Goal: Navigation & Orientation: Find specific page/section

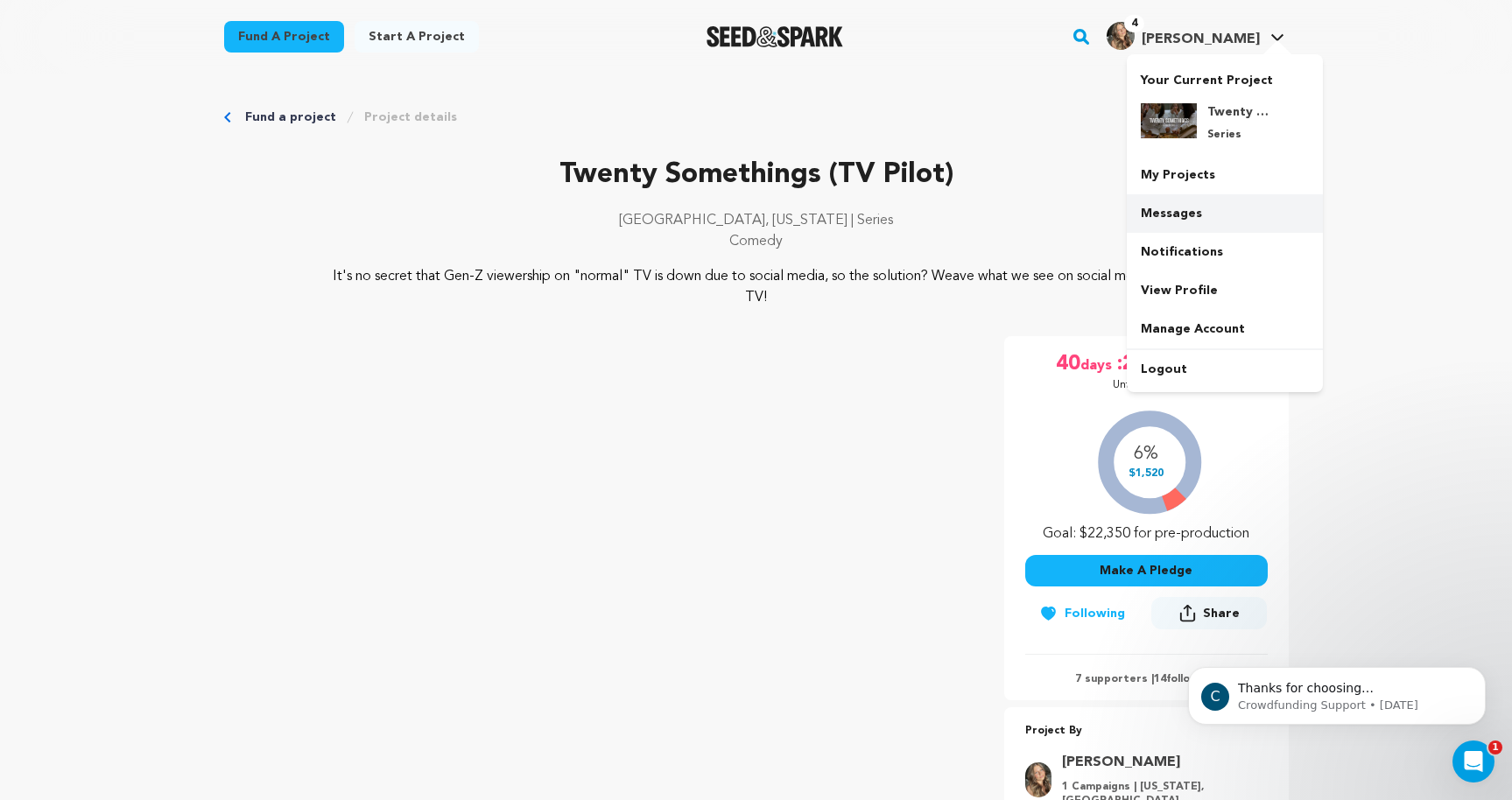
click at [1211, 217] on link "Messages" at bounding box center [1225, 214] width 196 height 39
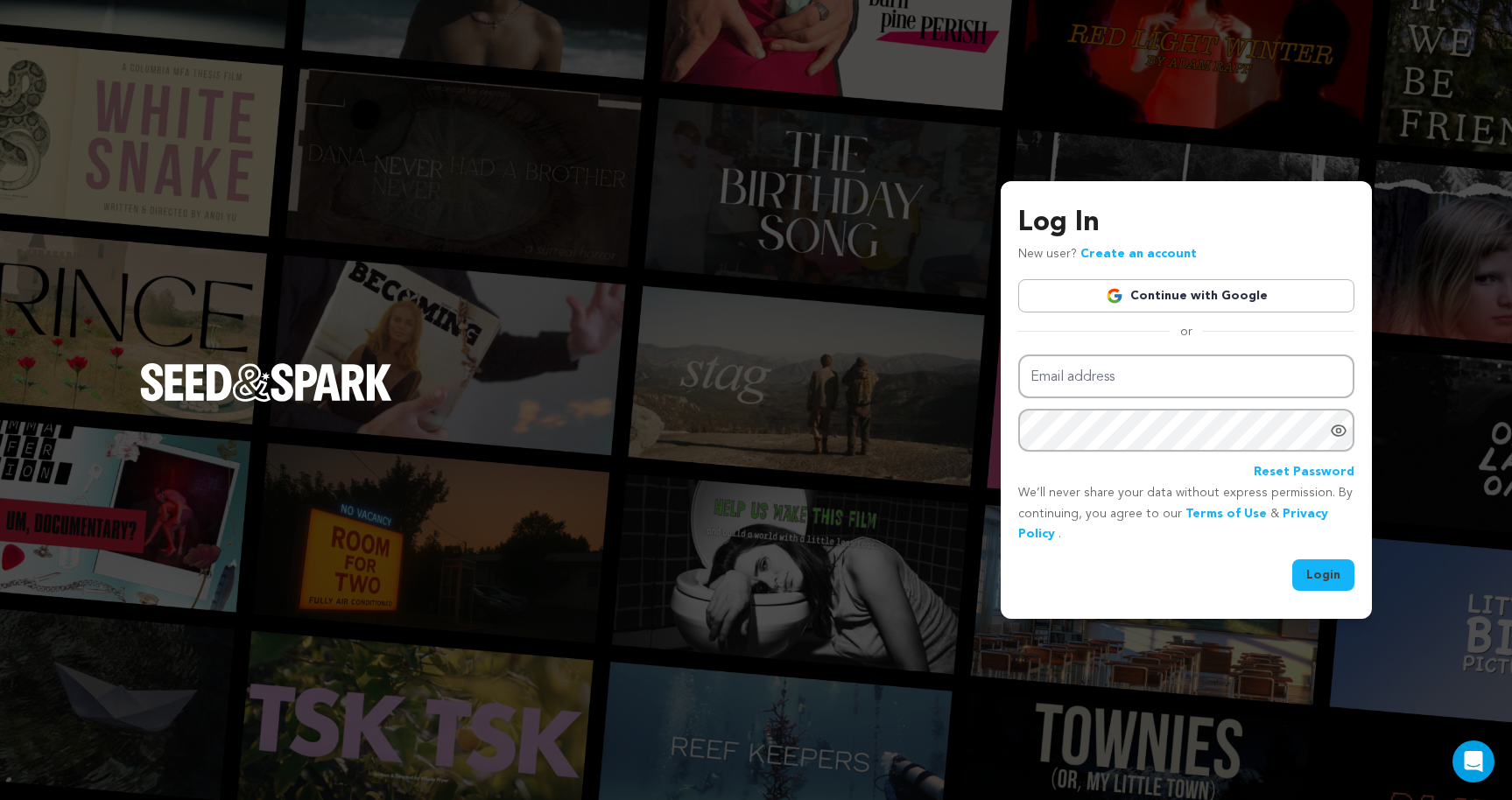
type input "bianca@biancarothfilms.com"
click at [1328, 574] on button "Login" at bounding box center [1323, 575] width 62 height 32
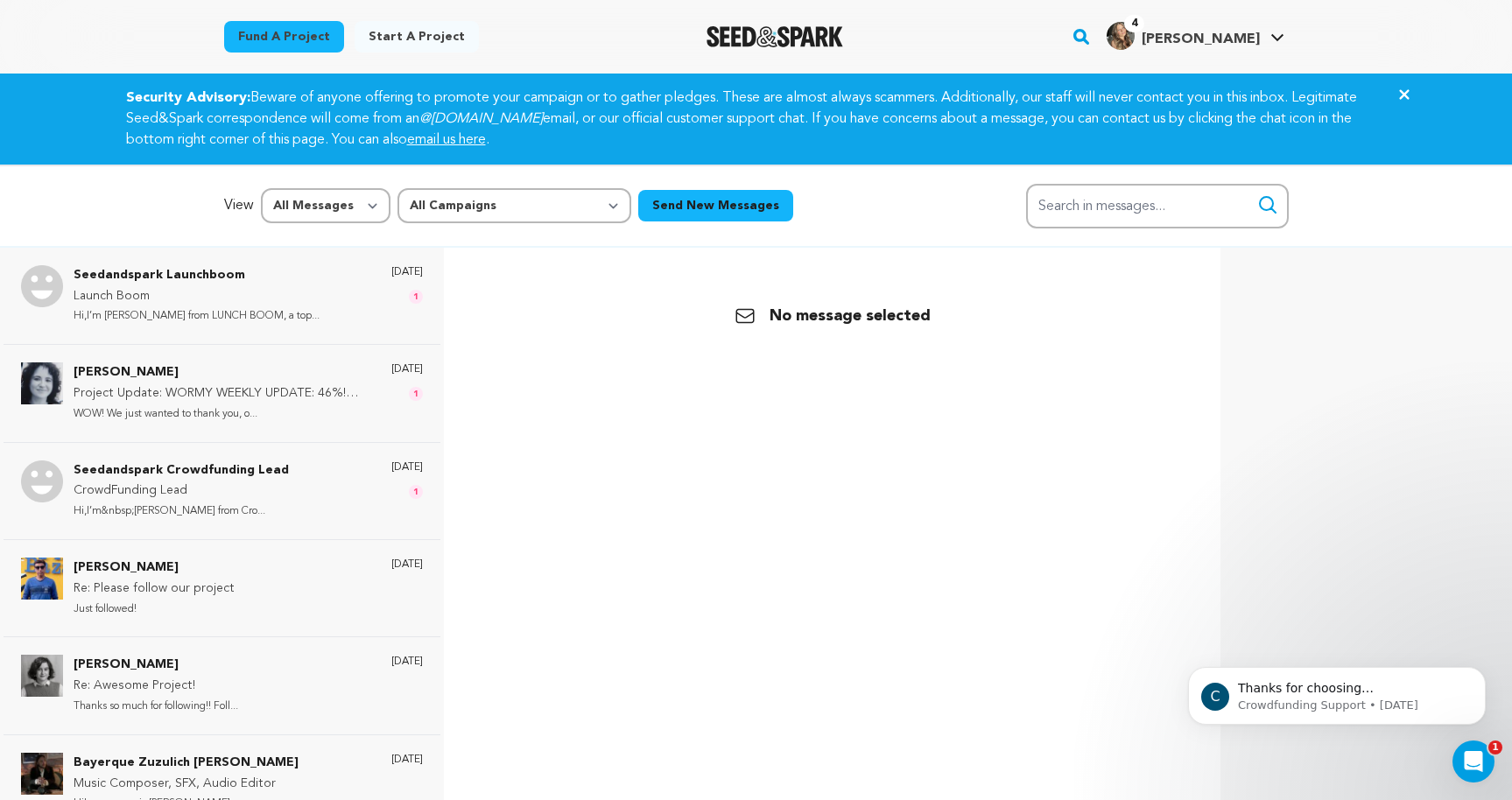
click at [292, 27] on link "Fund a project" at bounding box center [284, 37] width 120 height 32
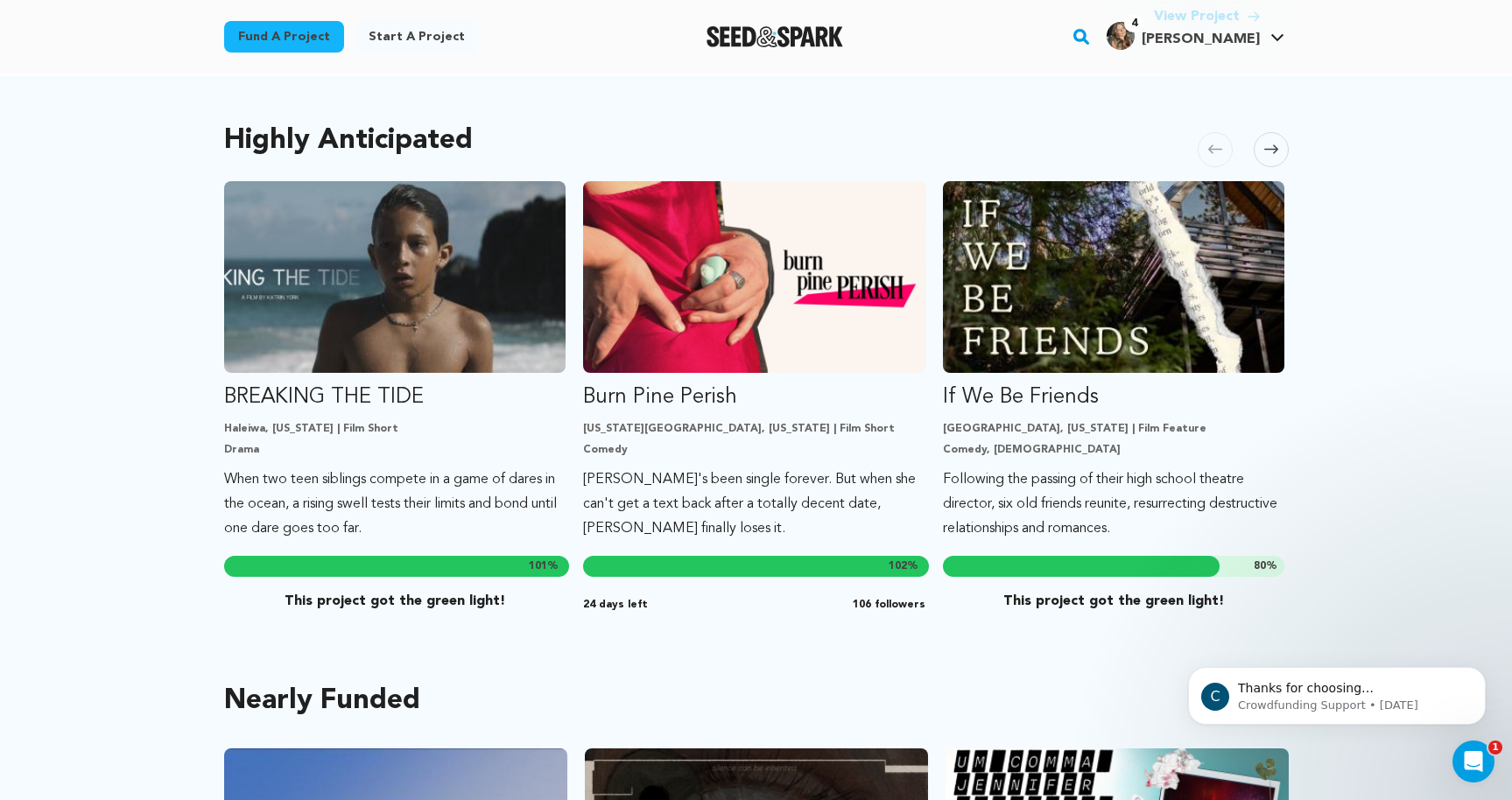
scroll to position [919, 0]
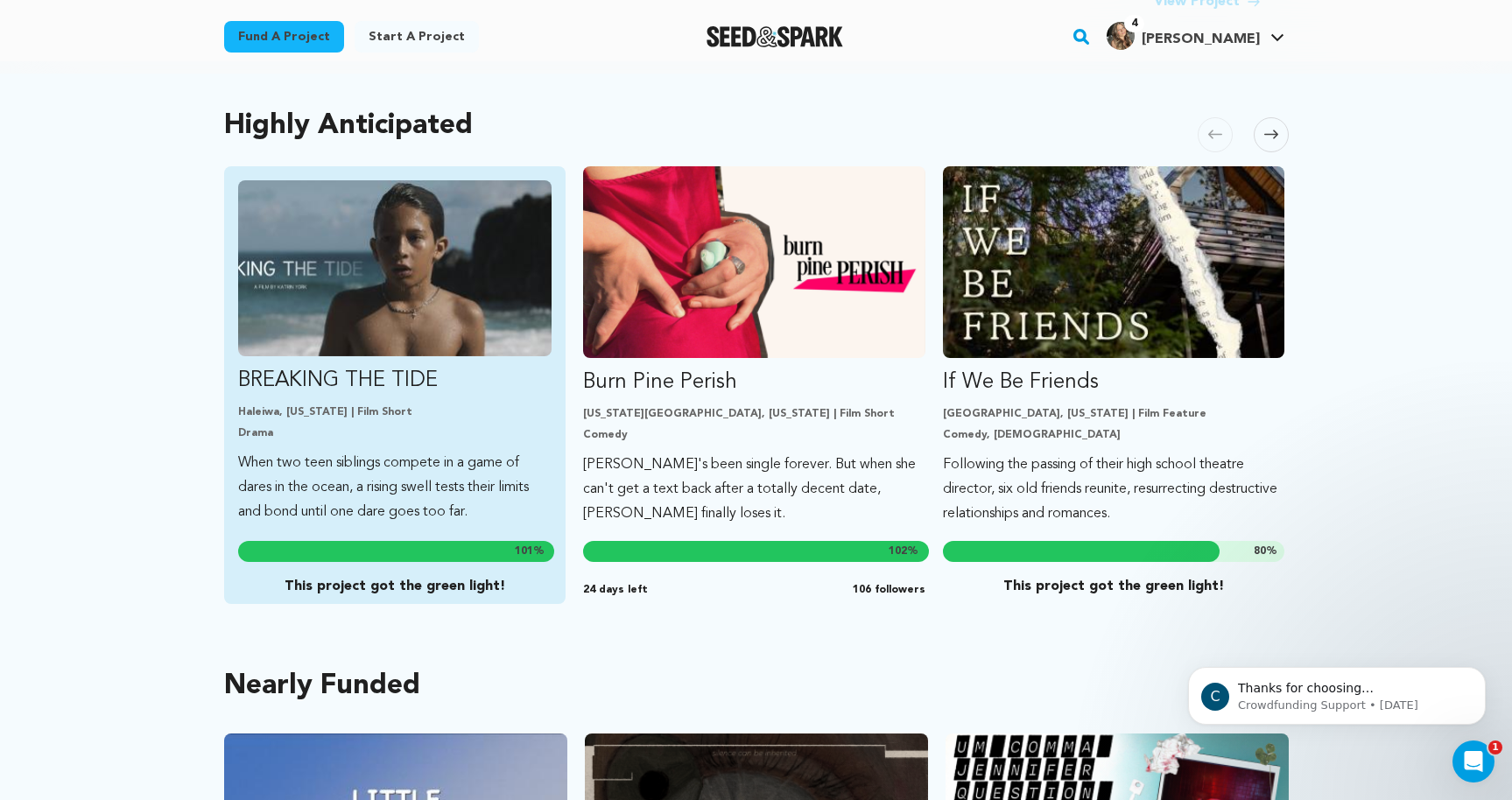
click at [321, 423] on link "BREAKING THE TIDE Haleiwa, Hawaii | Film Short Drama When two teen siblings com…" at bounding box center [395, 352] width 314 height 344
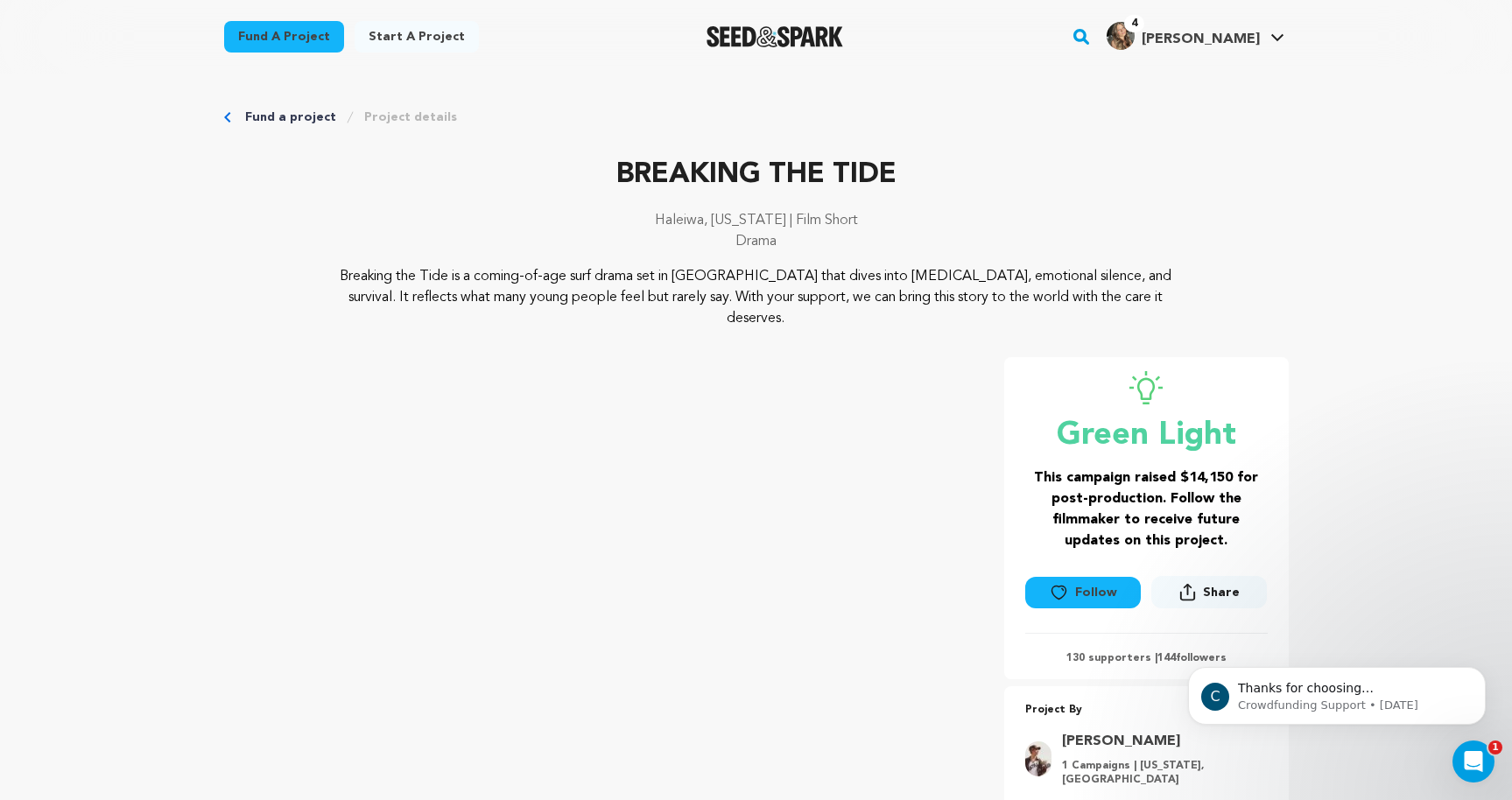
click at [270, 110] on link "Fund a project" at bounding box center [290, 117] width 91 height 17
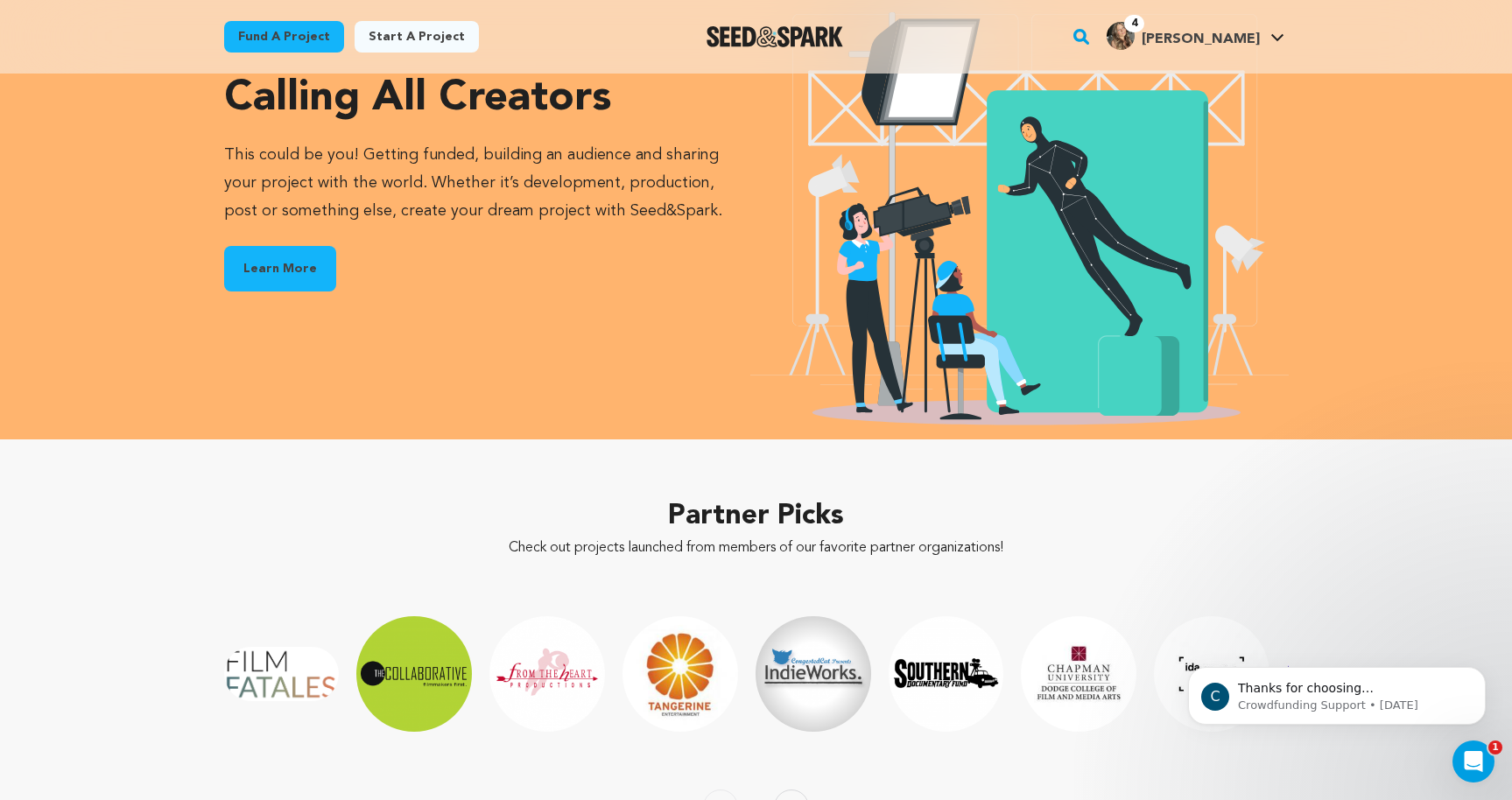
scroll to position [2622, 0]
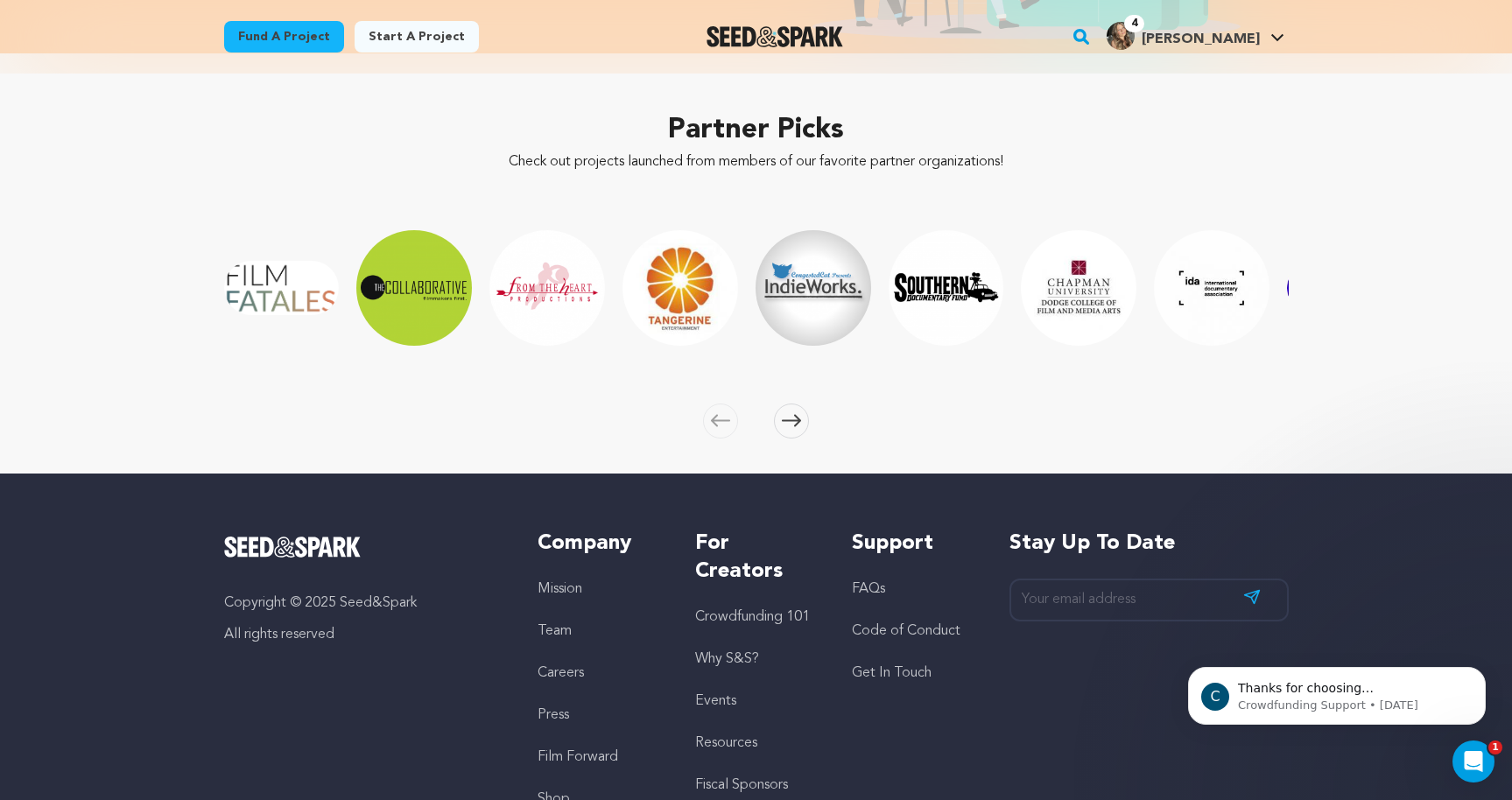
click at [1076, 301] on img "Dodge College of Film and Media Arts at Chapman University" at bounding box center [1078, 287] width 115 height 115
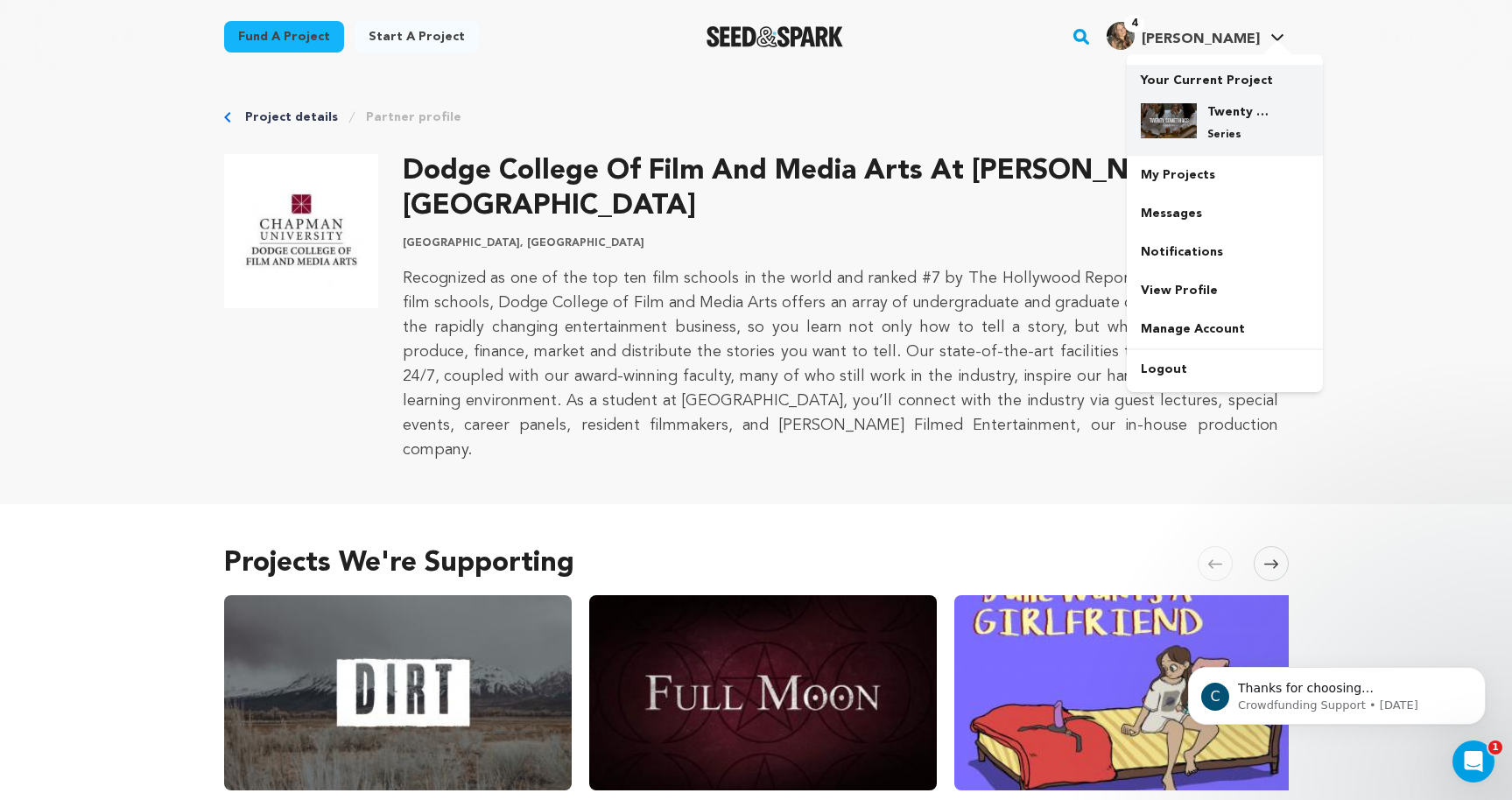
click at [1208, 115] on h4 "Twenty Somethings (TV Pilot)" at bounding box center [1238, 112] width 63 height 17
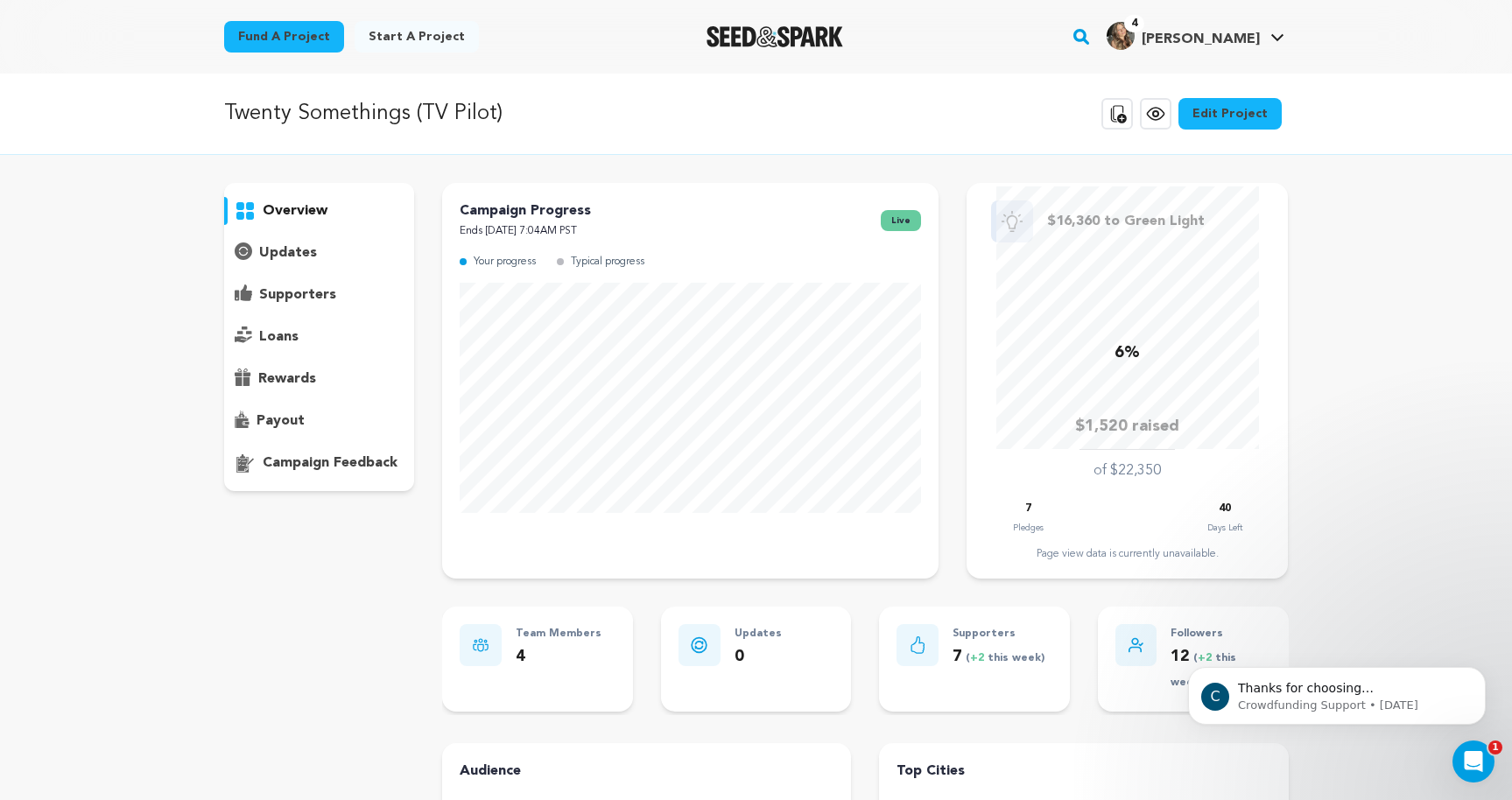
click at [1165, 120] on icon at bounding box center [1156, 114] width 21 height 21
